Goal: Task Accomplishment & Management: Use online tool/utility

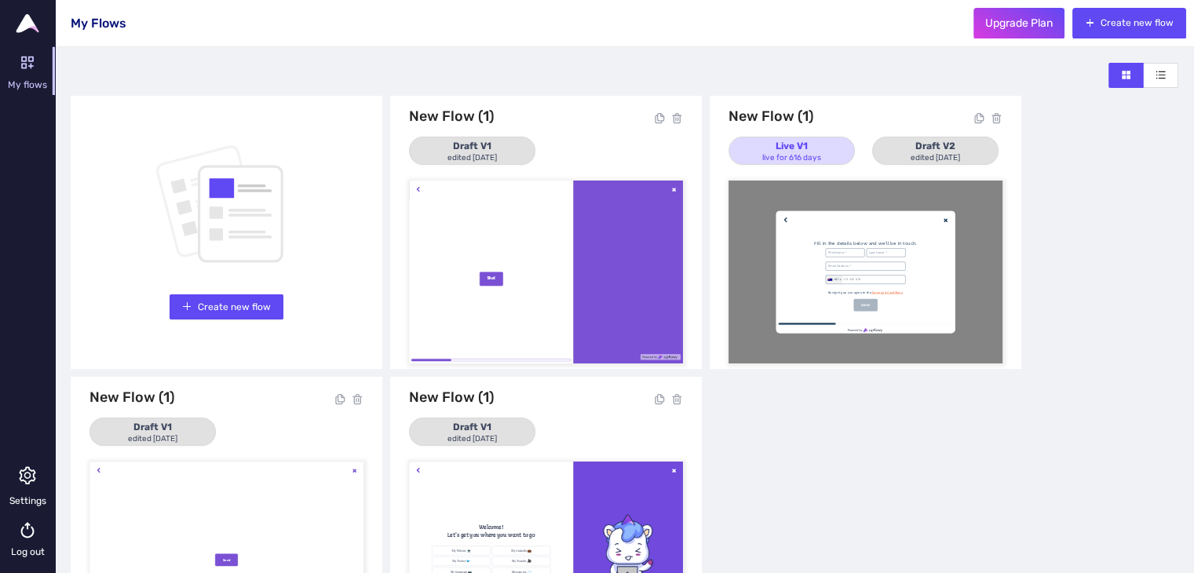
click at [535, 258] on div at bounding box center [546, 272] width 274 height 183
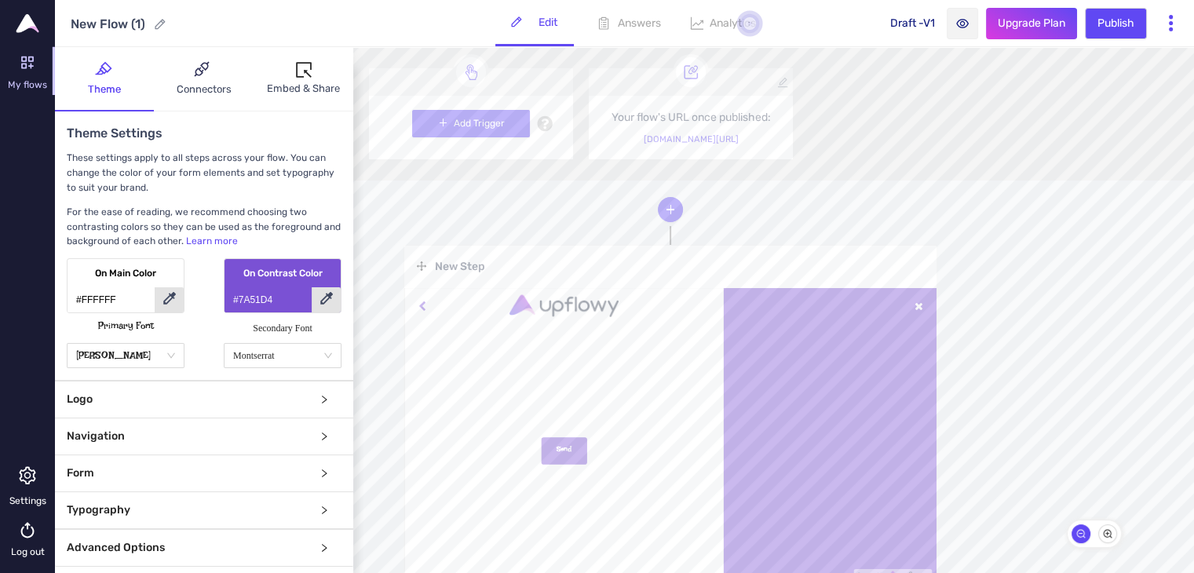
scroll to position [79, 0]
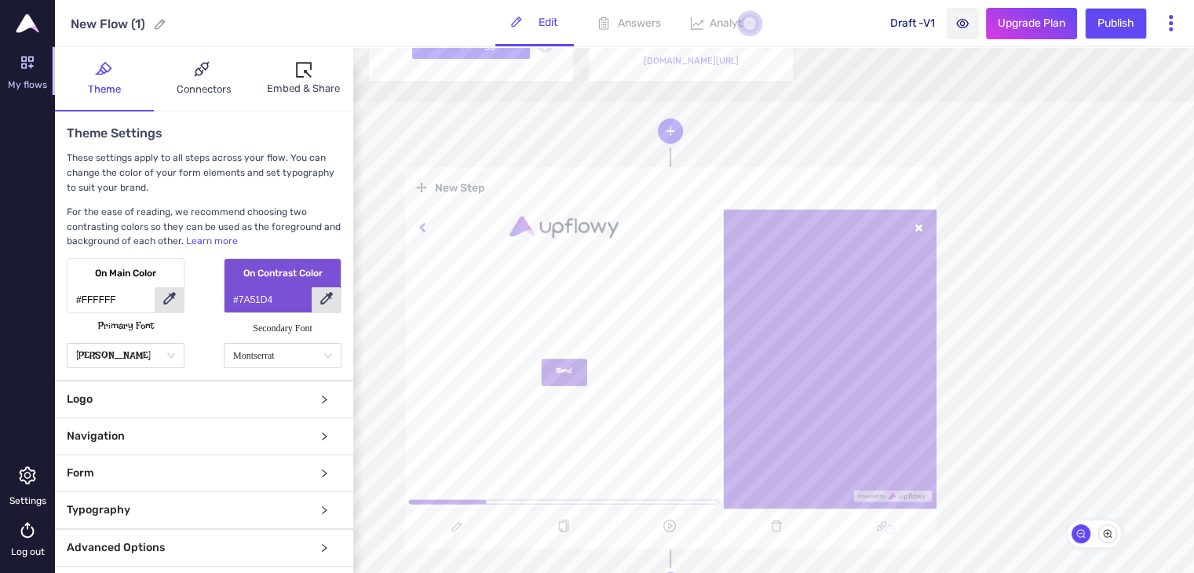
click at [548, 375] on link at bounding box center [670, 359] width 532 height 299
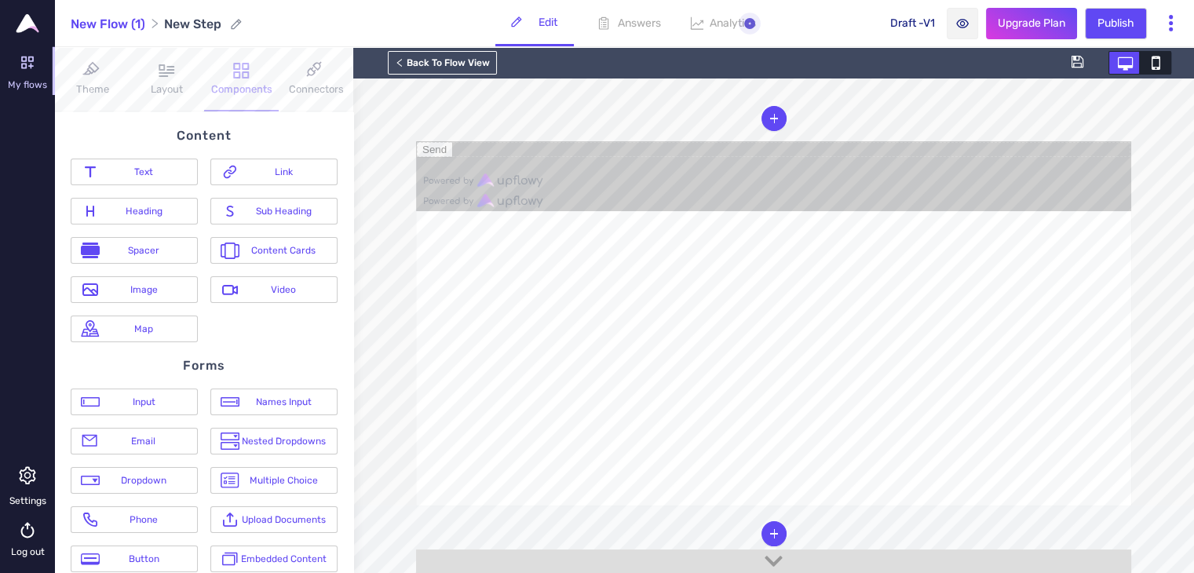
click at [166, 90] on div "Layout" at bounding box center [167, 90] width 32 height 16
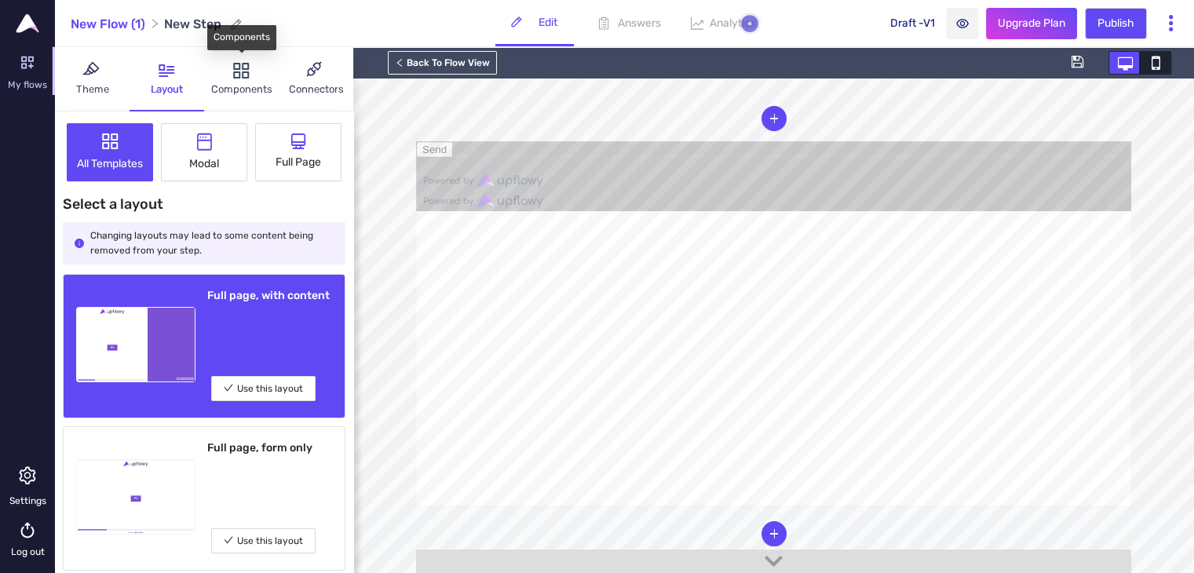
click at [231, 82] on div "Components" at bounding box center [241, 90] width 61 height 16
